Goal: Task Accomplishment & Management: Complete application form

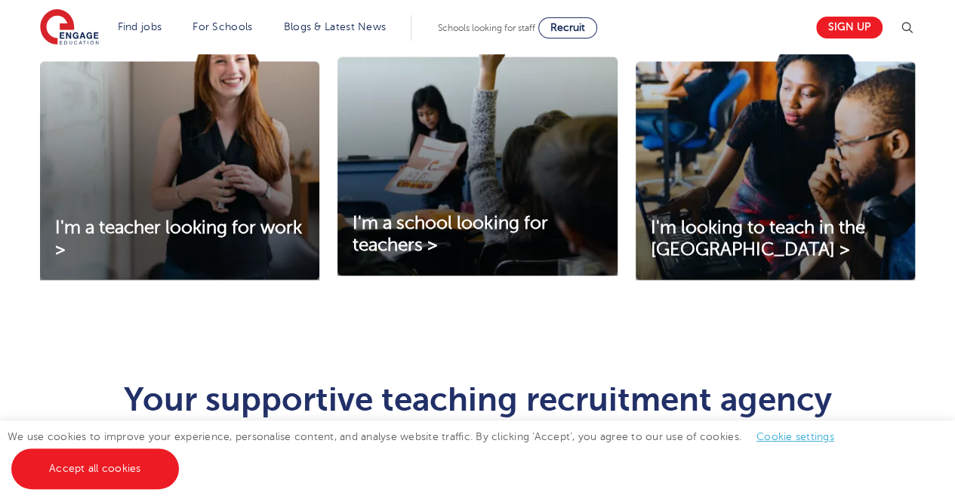
scroll to position [565, 0]
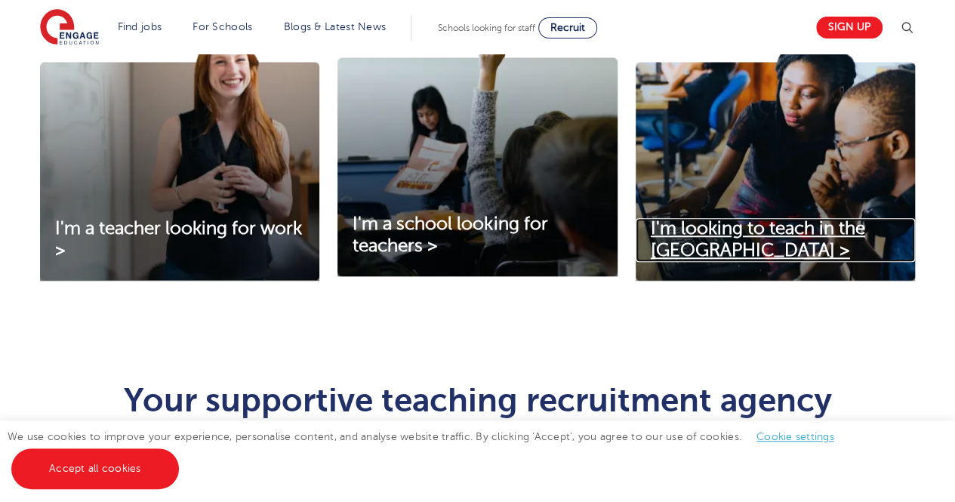
click at [766, 220] on span "I'm looking to teach in the UK >" at bounding box center [758, 239] width 214 height 42
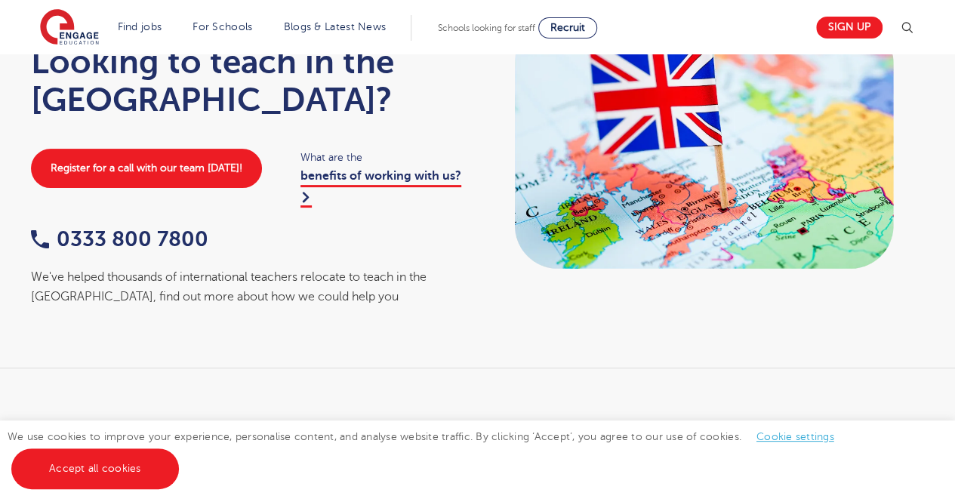
scroll to position [136, 0]
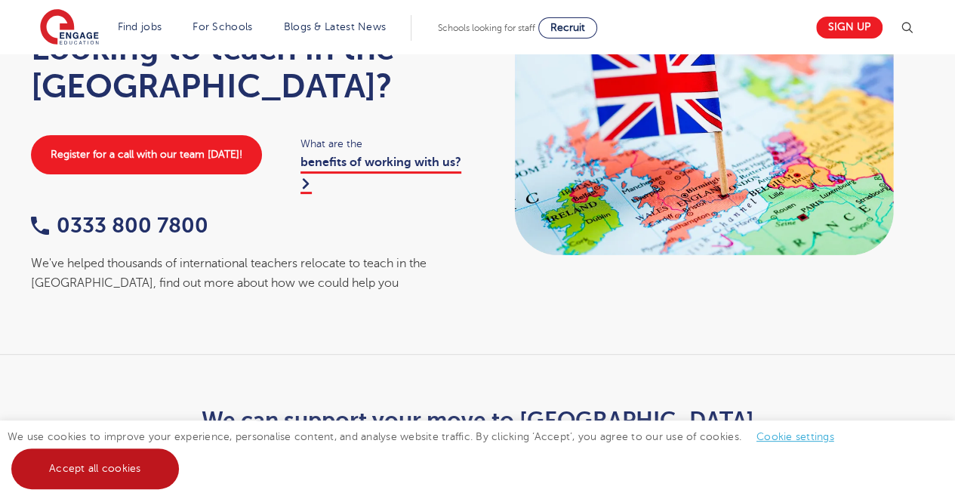
click at [128, 468] on link "Accept all cookies" at bounding box center [95, 468] width 168 height 41
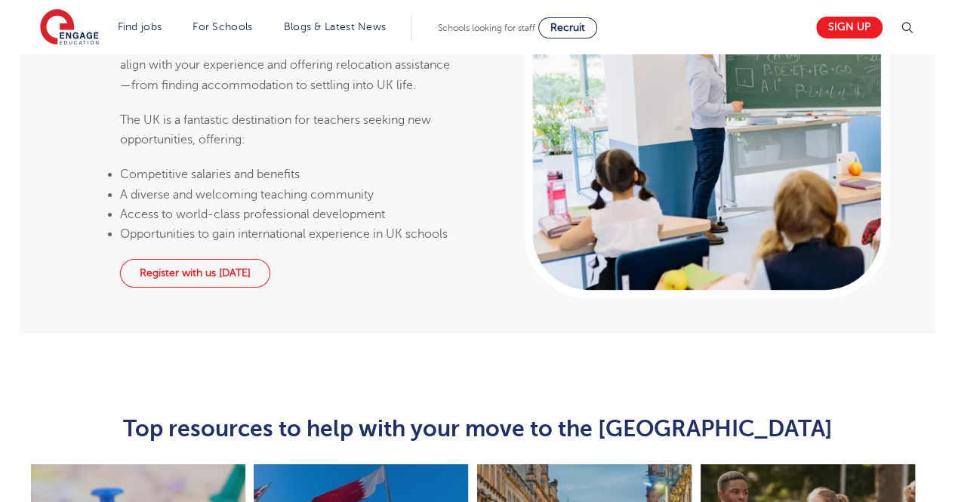
scroll to position [3031, 0]
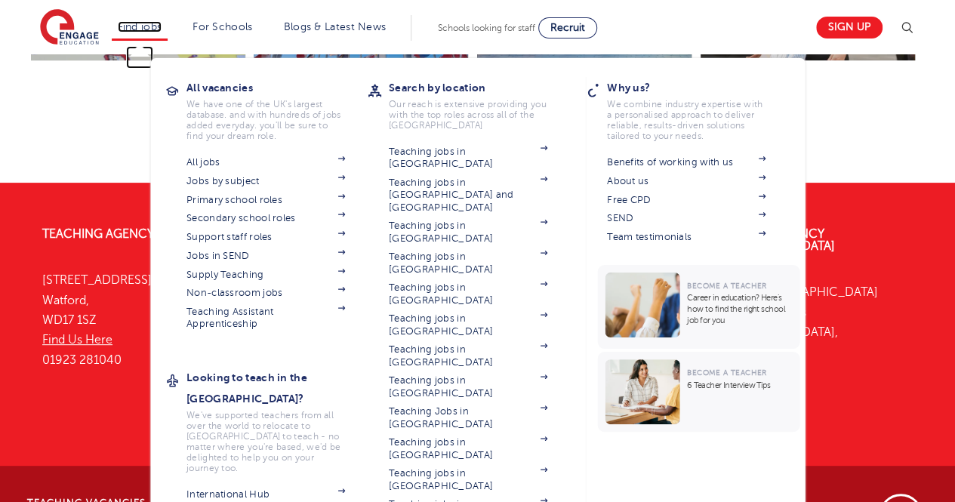
click at [143, 28] on link "Find jobs" at bounding box center [140, 26] width 45 height 11
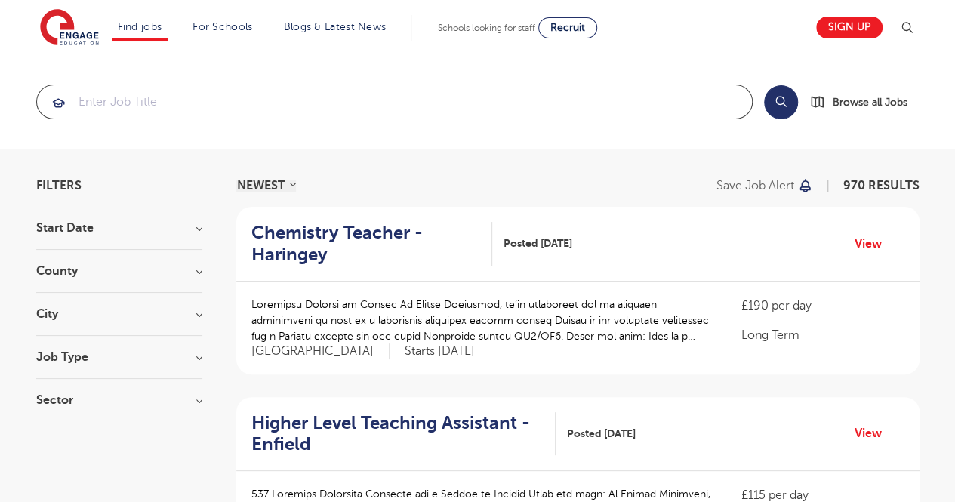
click at [551, 90] on input "search" at bounding box center [394, 101] width 715 height 33
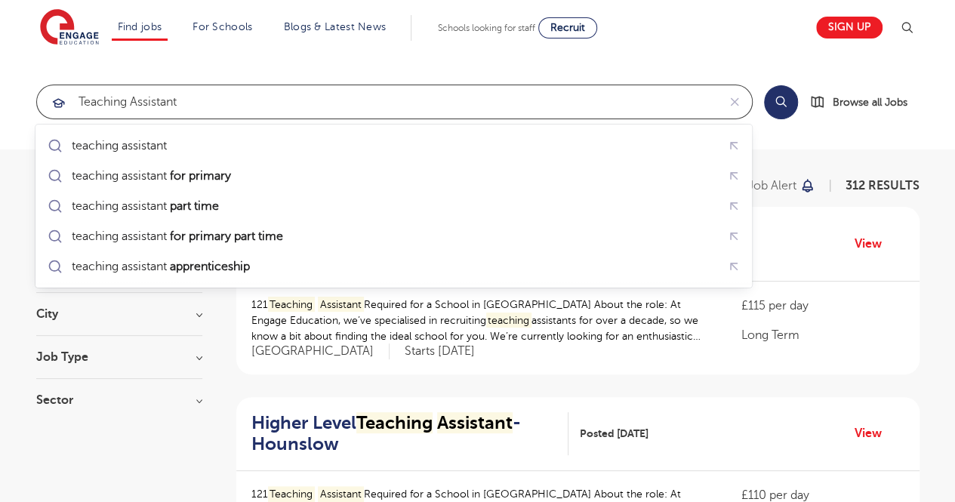
click button "Submit" at bounding box center [0, 0] width 0 height 0
click at [442, 100] on input "teaching assistant" at bounding box center [377, 101] width 680 height 33
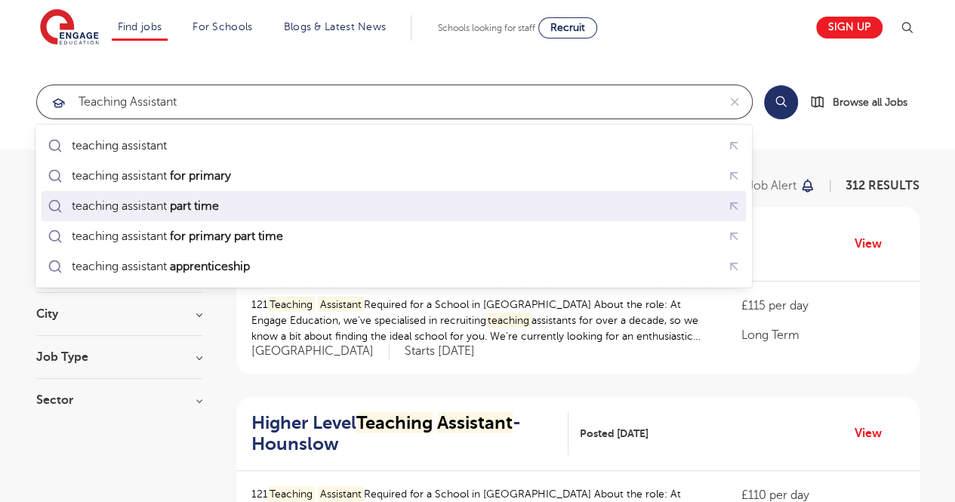
click at [269, 208] on div "teaching assistant part time" at bounding box center [394, 206] width 698 height 23
type input "teaching assistant part time"
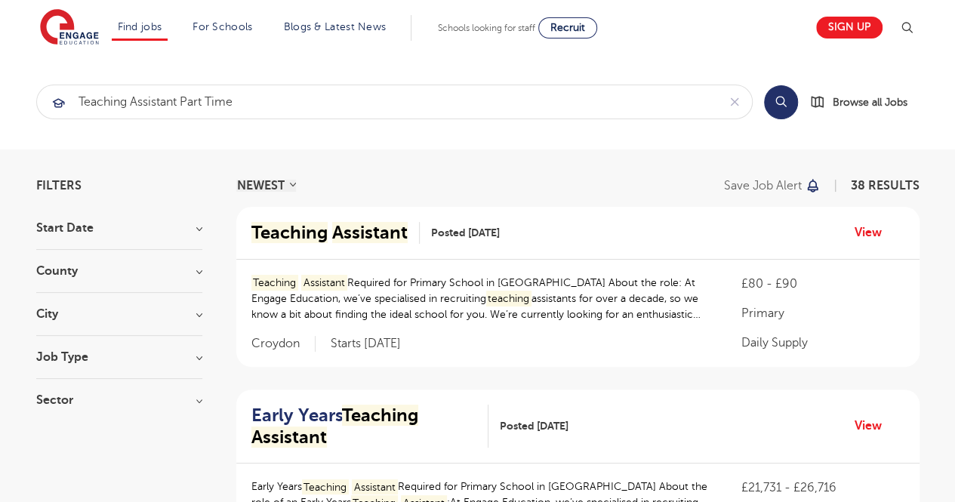
click at [187, 309] on h3 "City" at bounding box center [119, 314] width 166 height 12
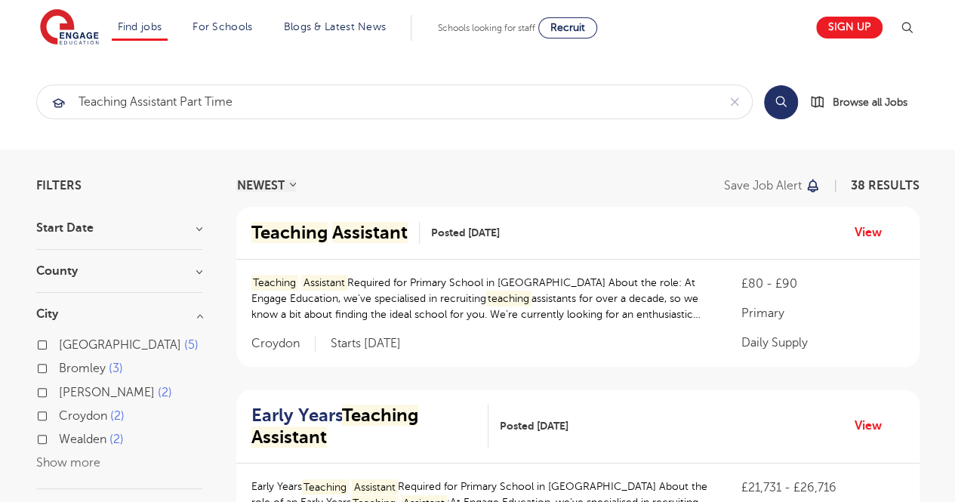
click at [128, 265] on h3 "County" at bounding box center [119, 271] width 166 height 12
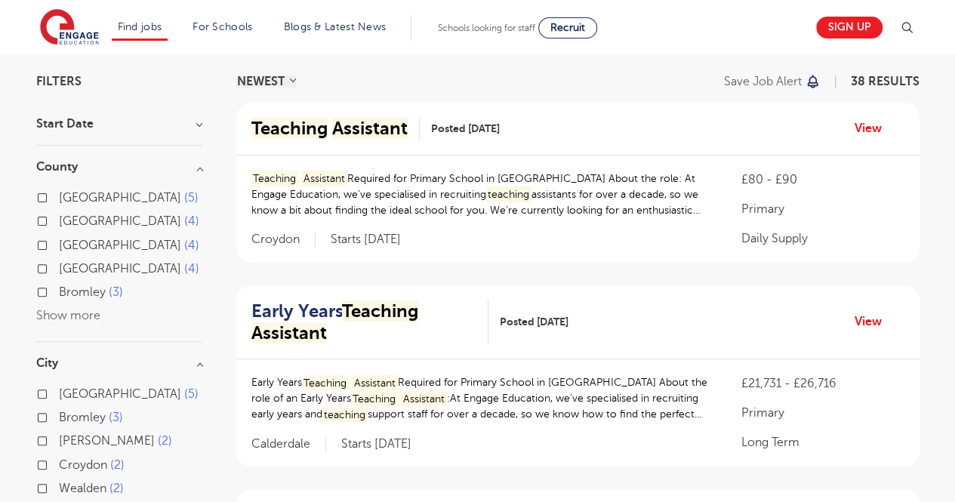
scroll to position [134, 0]
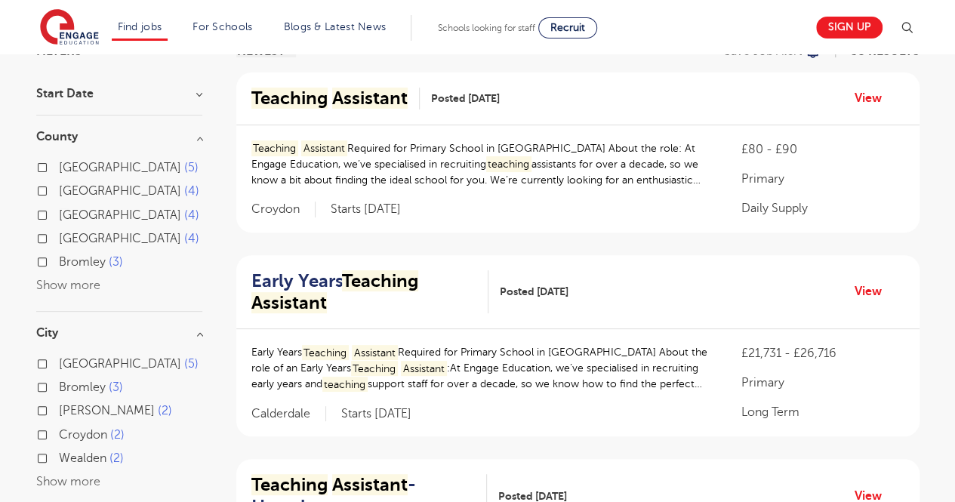
click at [82, 282] on button "Show more" at bounding box center [68, 285] width 64 height 14
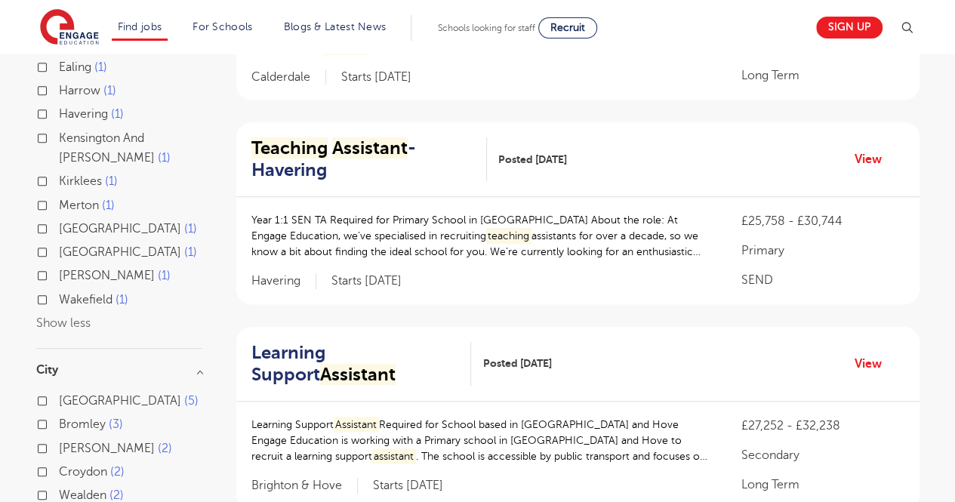
scroll to position [481, 0]
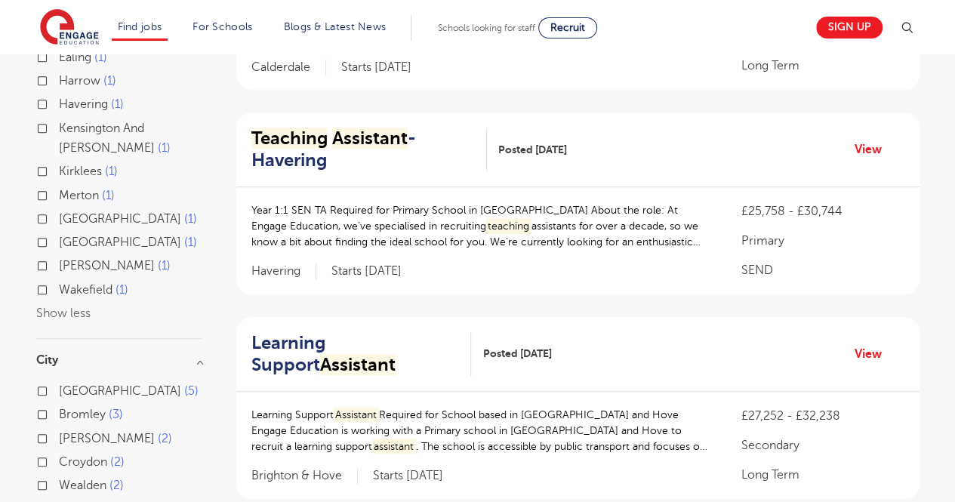
click at [48, 289] on div "Wakefield 1" at bounding box center [119, 291] width 166 height 23
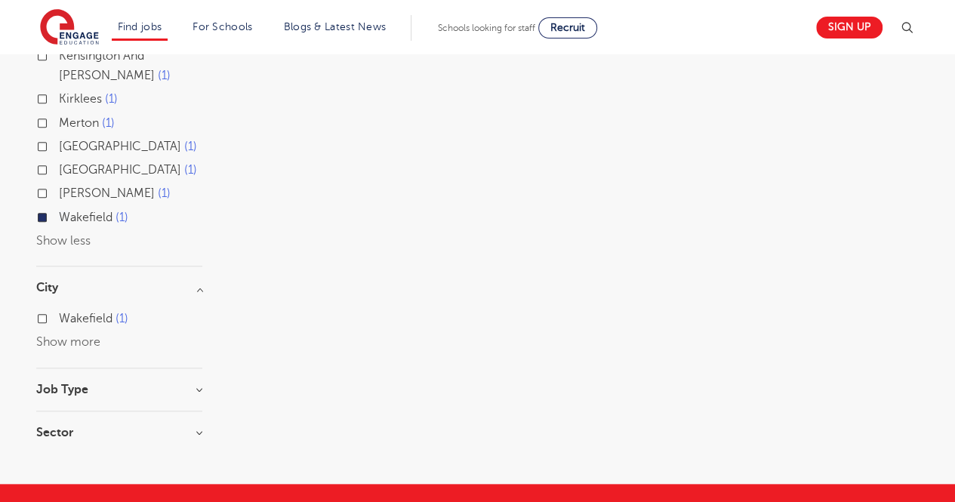
scroll to position [566, 0]
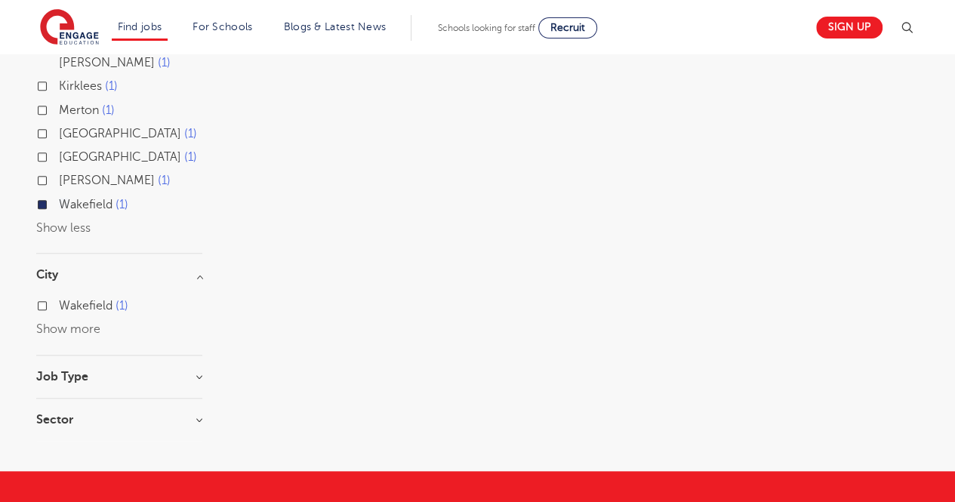
click at [59, 202] on label "Wakefield 1" at bounding box center [93, 205] width 69 height 20
click at [59, 202] on input "Wakefield 1" at bounding box center [64, 203] width 10 height 10
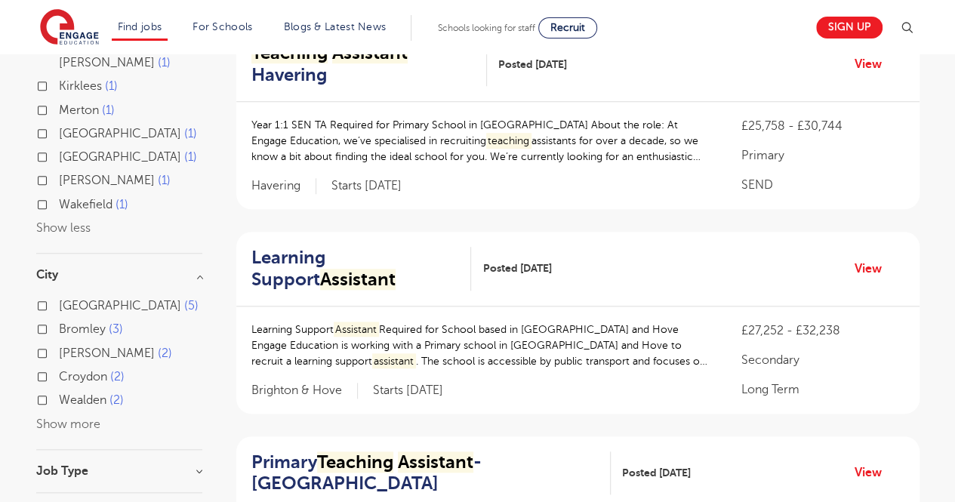
click at [65, 426] on button "Show more" at bounding box center [68, 424] width 64 height 14
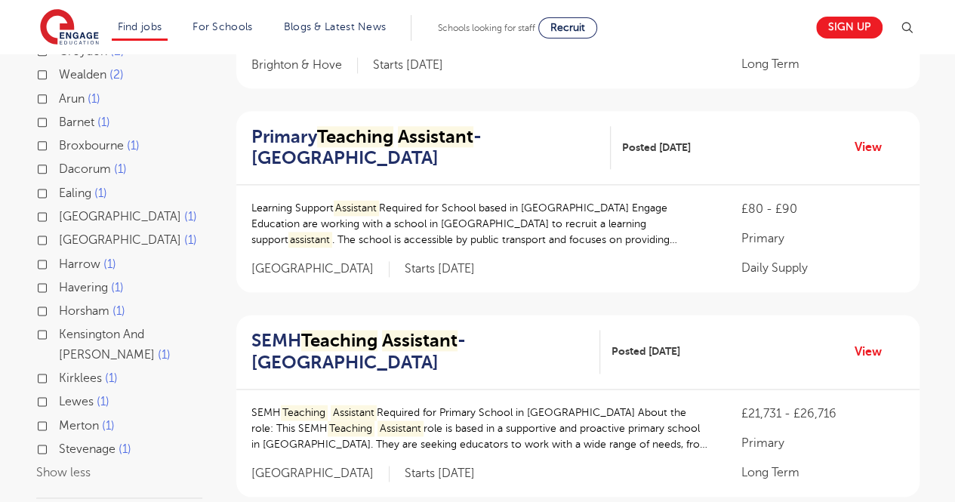
scroll to position [892, 0]
click at [54, 378] on div "Kirklees 1" at bounding box center [119, 379] width 166 height 23
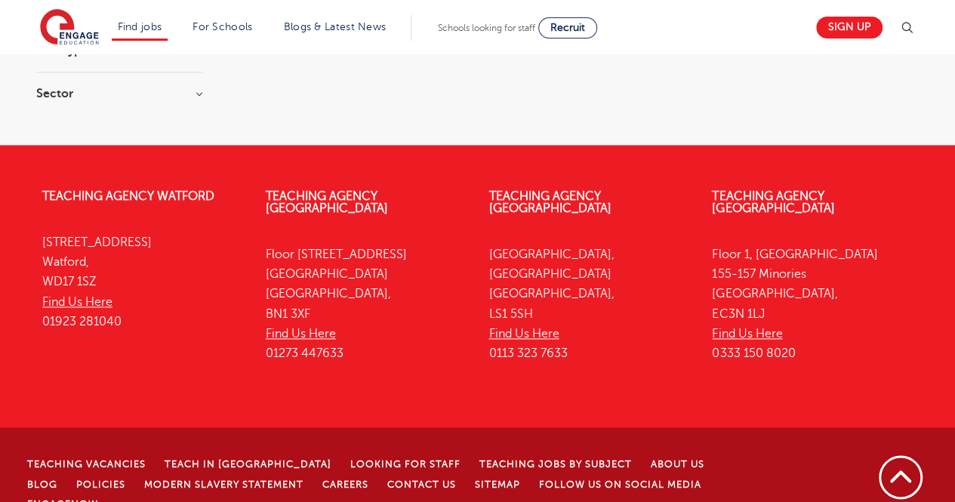
scroll to position [423, 0]
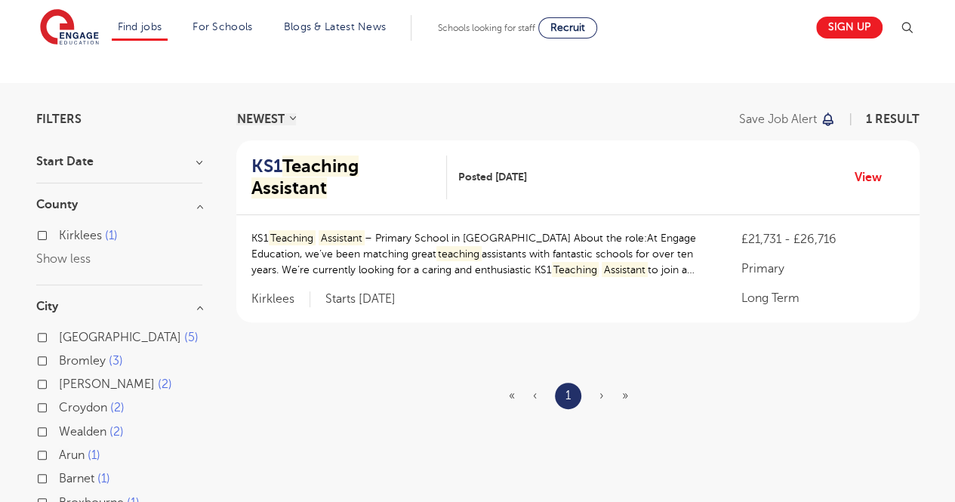
scroll to position [65, 0]
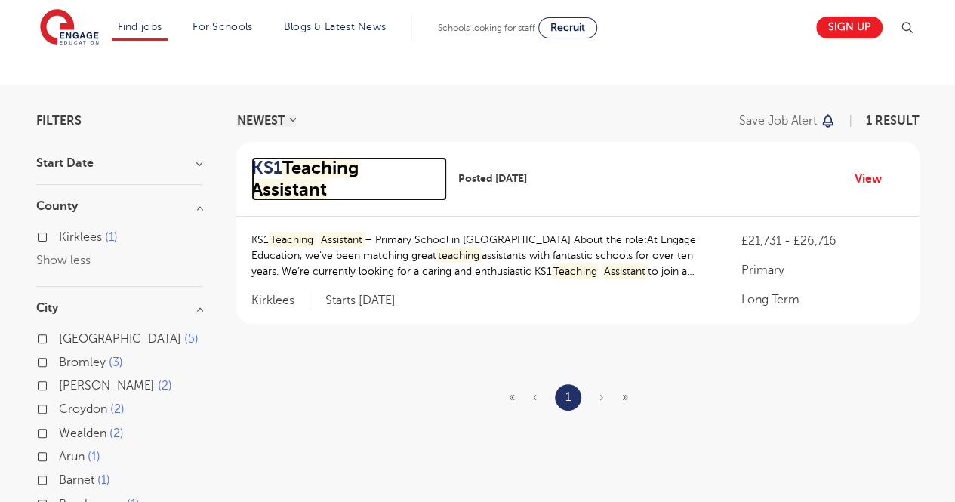
click at [327, 179] on mark "Assistant" at bounding box center [288, 189] width 75 height 21
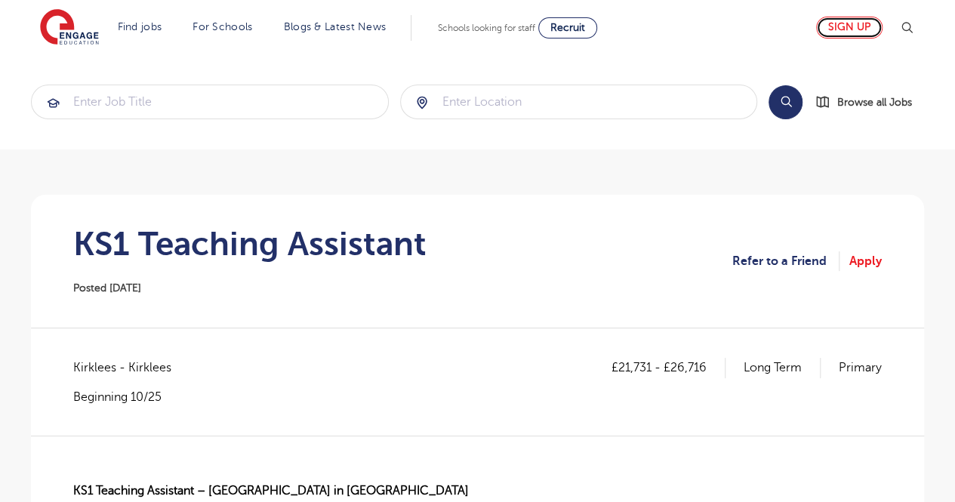
click at [850, 31] on link "Sign up" at bounding box center [849, 28] width 66 height 22
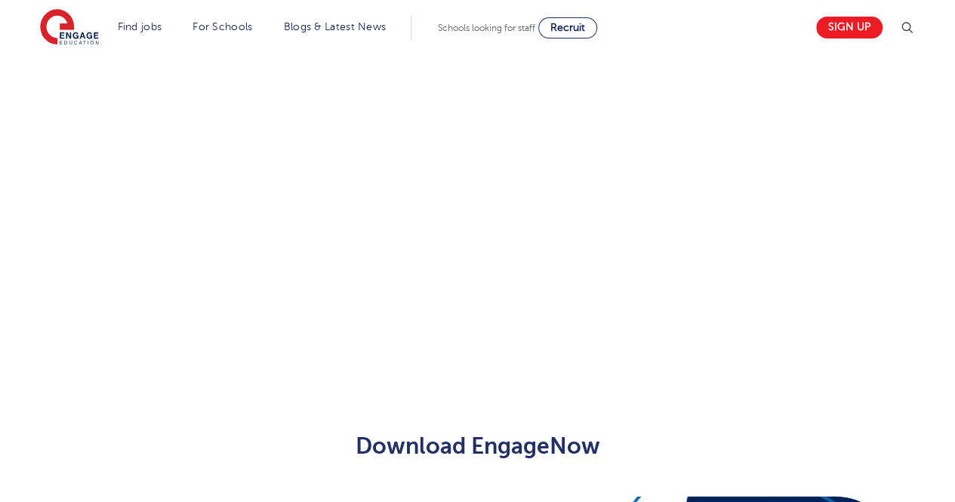
scroll to position [959, 0]
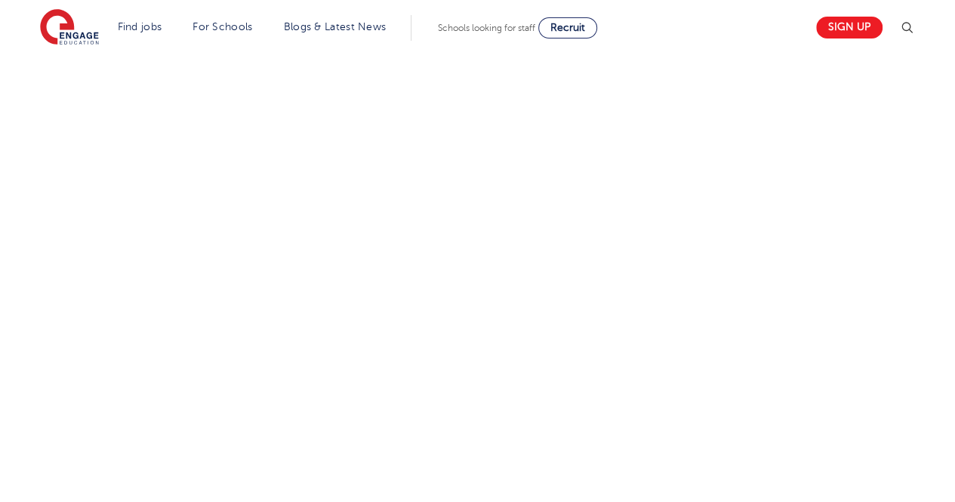
scroll to position [917, 0]
click at [857, 354] on div "Let us know more about you!" at bounding box center [477, 69] width 915 height 940
click at [802, 303] on div "Let us know more about you!" at bounding box center [477, 290] width 915 height 660
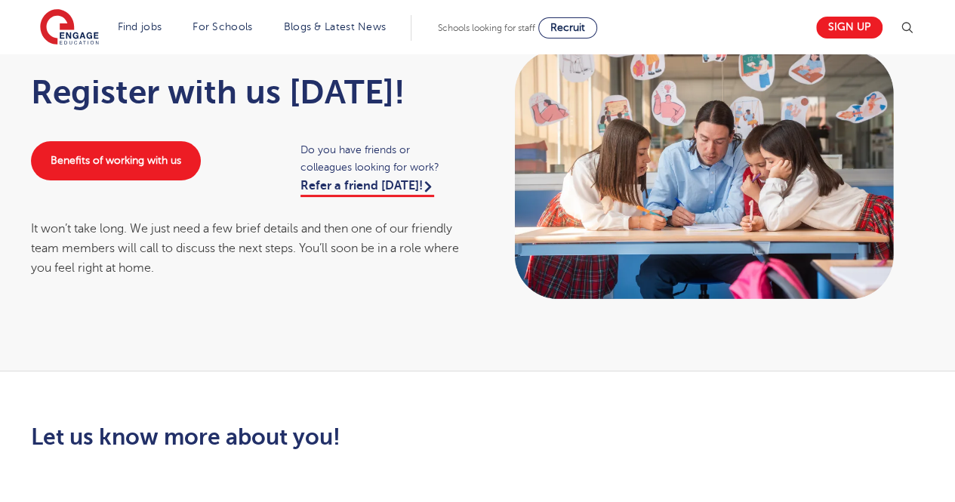
scroll to position [0, 0]
